Goal: Obtain resource: Obtain resource

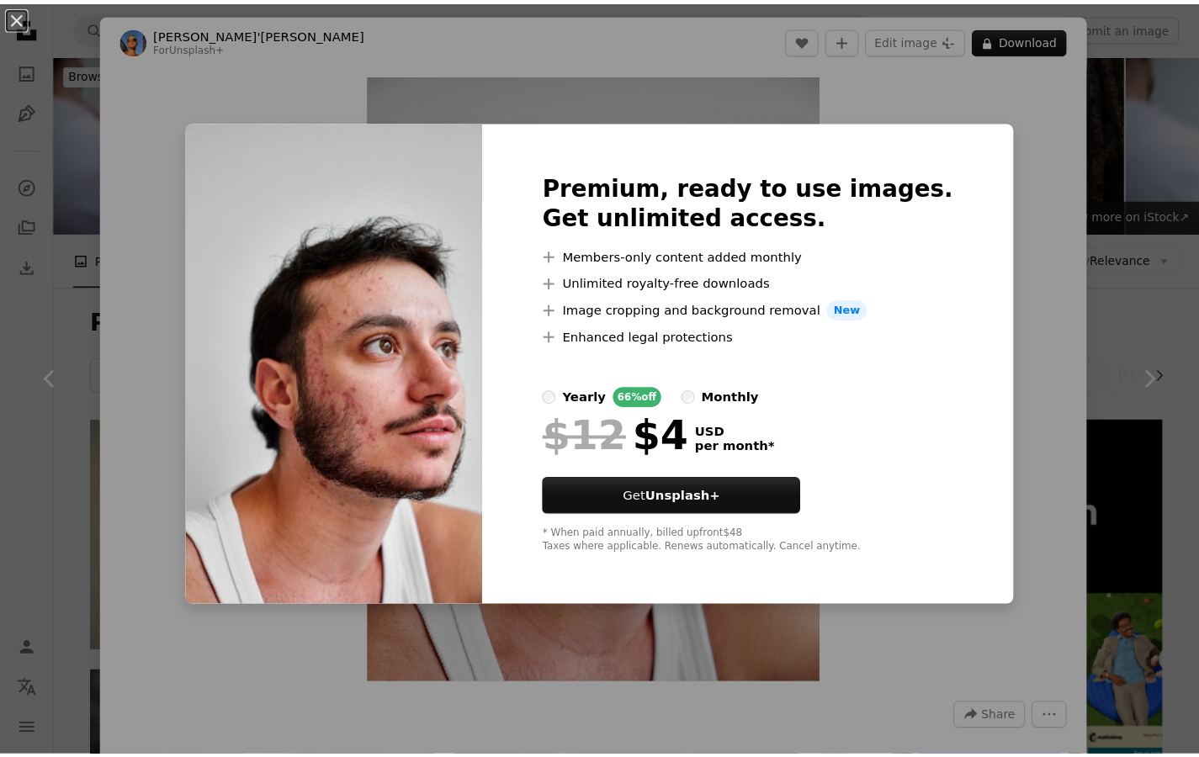
scroll to position [1635, 0]
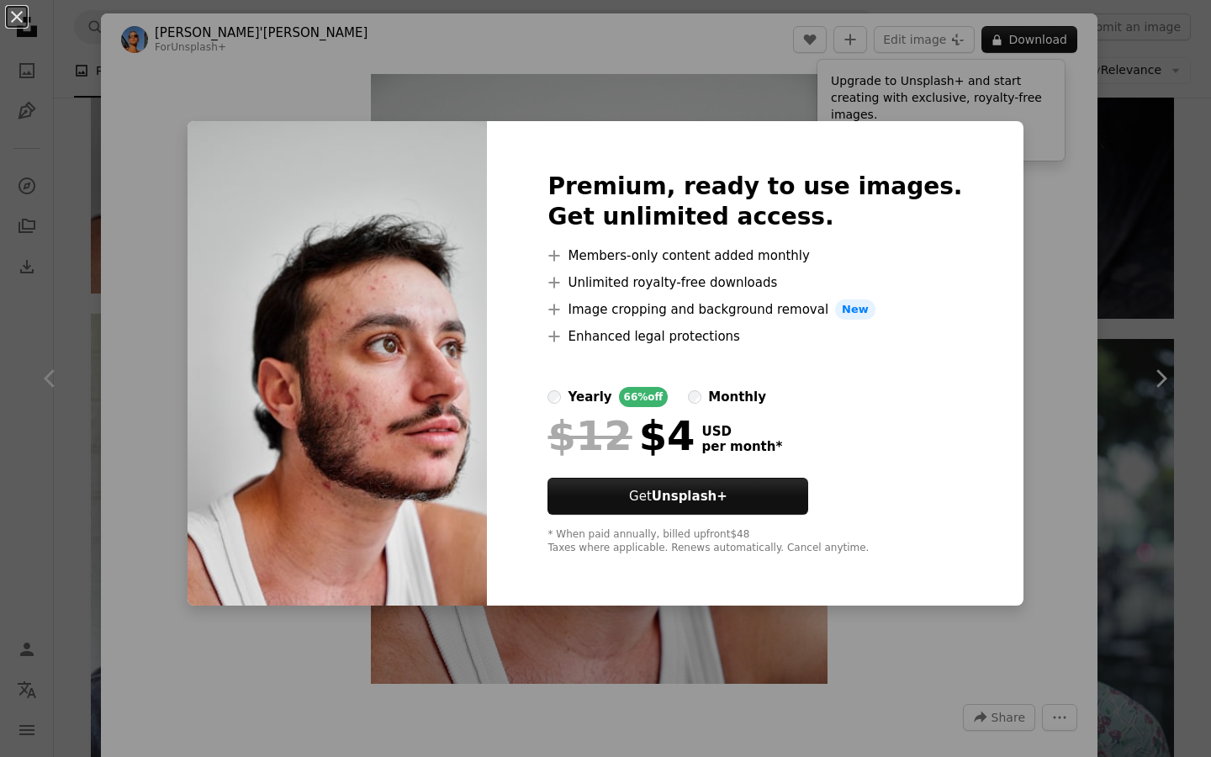
click at [1103, 183] on div "An X shape Premium, ready to use images. Get unlimited access. A plus sign Memb…" at bounding box center [605, 378] width 1211 height 757
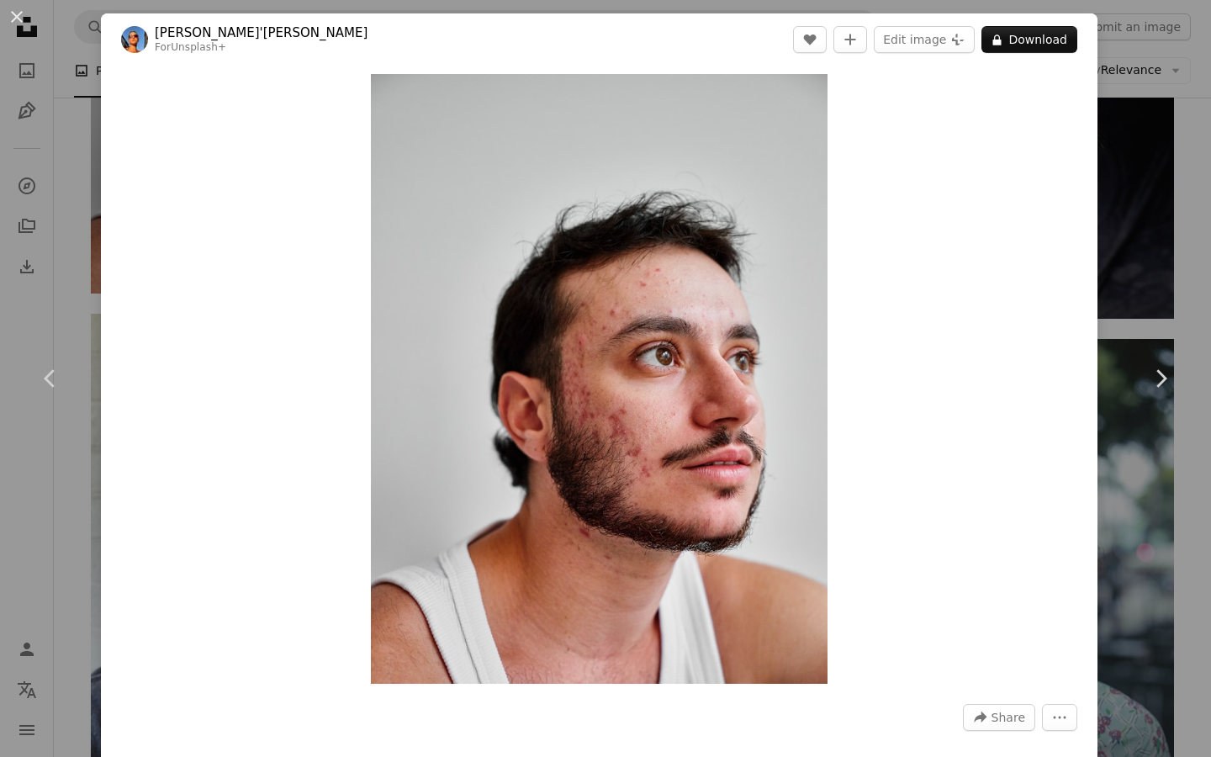
click at [1111, 210] on div "An X shape Chevron left Chevron right [PERSON_NAME]'[PERSON_NAME] For Unsplash+…" at bounding box center [605, 378] width 1211 height 757
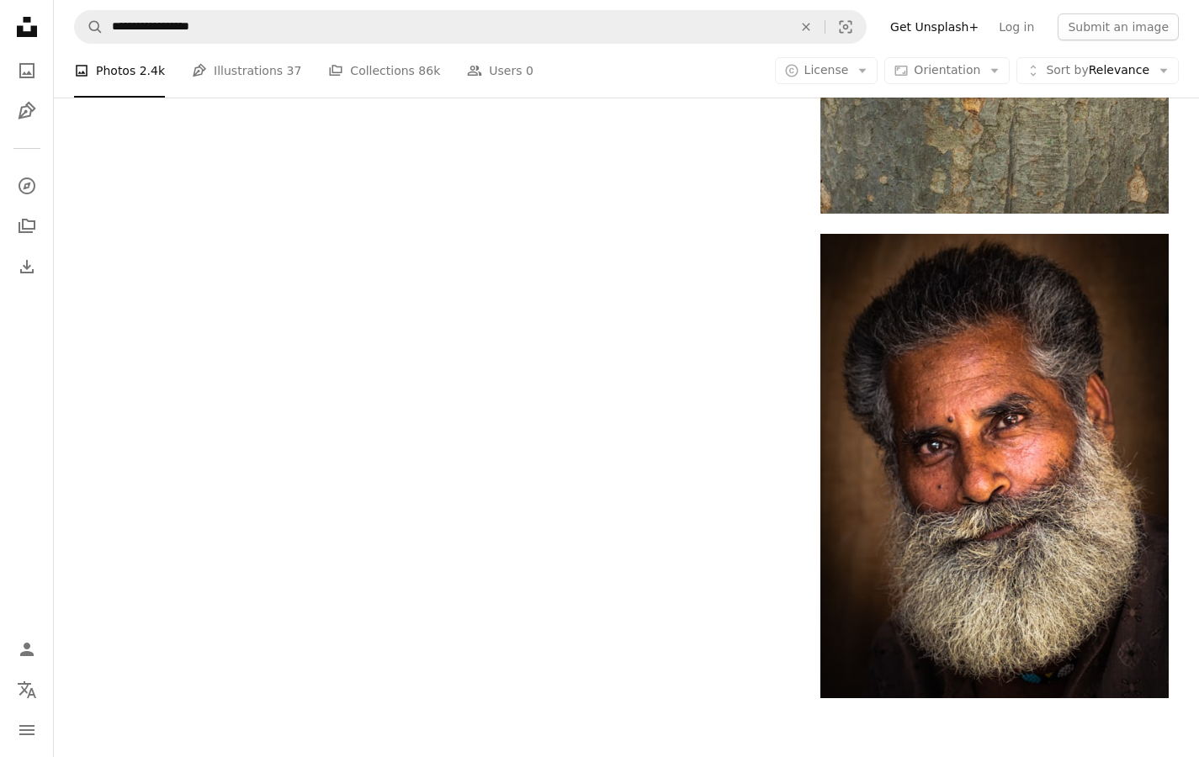
scroll to position [4059, 0]
